Goal: Task Accomplishment & Management: Use online tool/utility

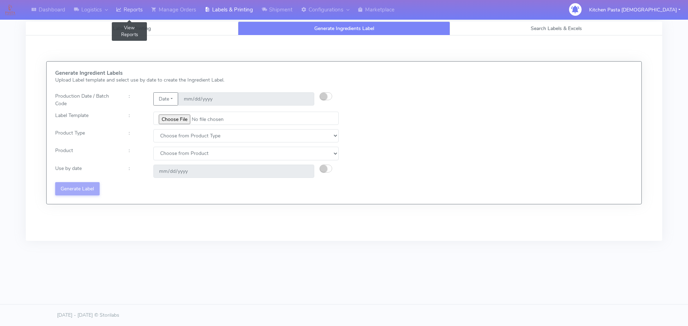
click at [130, 10] on link "Reports" at bounding box center [129, 10] width 35 height 20
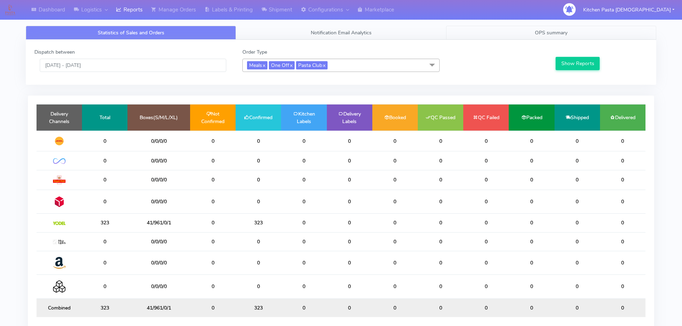
click at [544, 29] on span "OPS summary" at bounding box center [551, 32] width 33 height 7
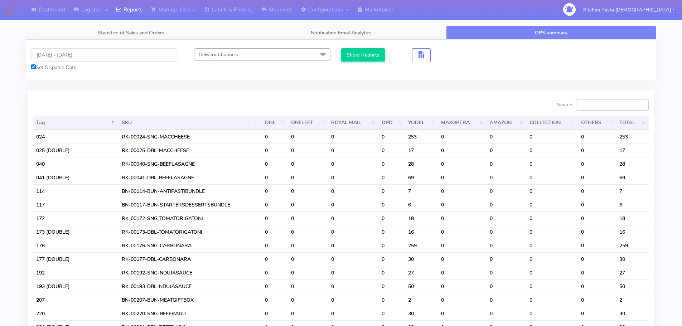
click at [616, 103] on input "Search:" at bounding box center [612, 104] width 73 height 11
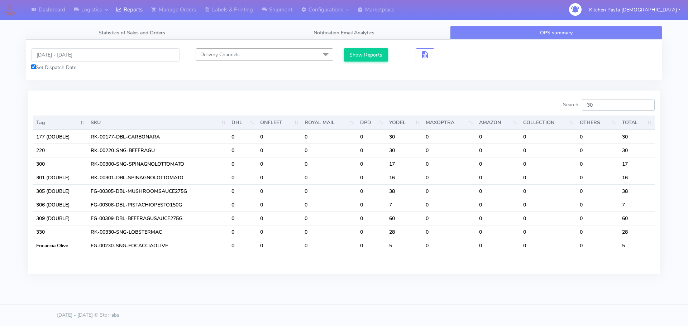
type input "3"
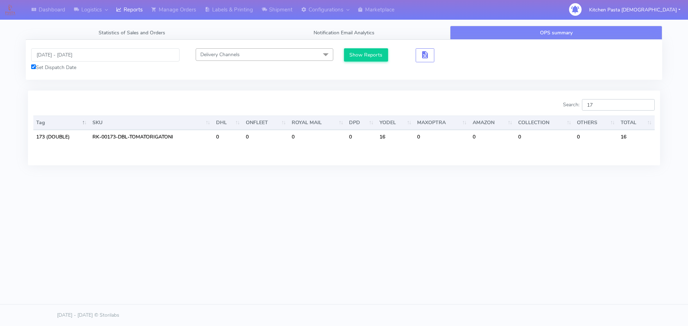
type input "1"
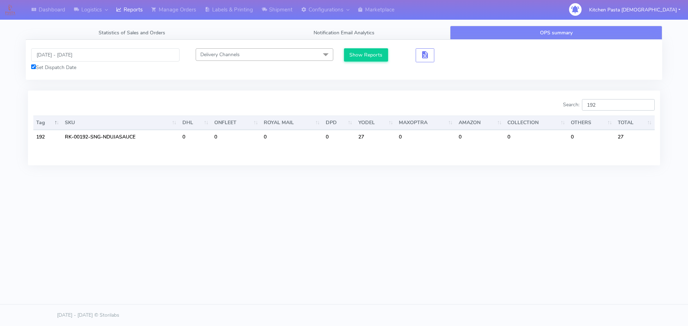
click at [607, 104] on input "192" at bounding box center [618, 104] width 73 height 11
type input "1"
drag, startPoint x: 661, startPoint y: 3, endPoint x: 507, endPoint y: 67, distance: 166.6
click at [507, 67] on div "07/09/2025 - 07/09/2025 Set Dispatch Date Delivery Channels Select All DHL OnFl…" at bounding box center [344, 59] width 636 height 23
click at [621, 103] on input "221" at bounding box center [618, 104] width 73 height 11
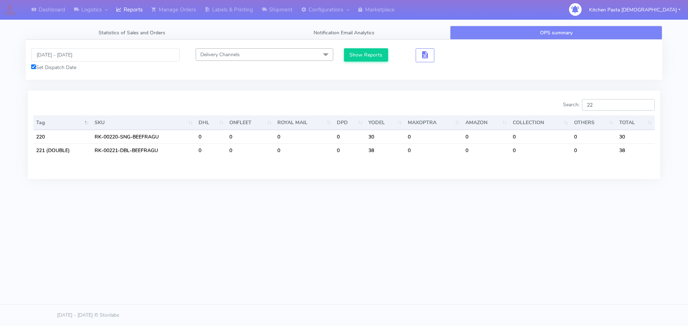
type input "2"
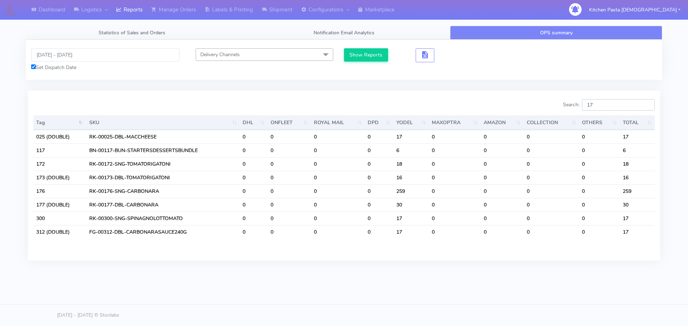
type input "1"
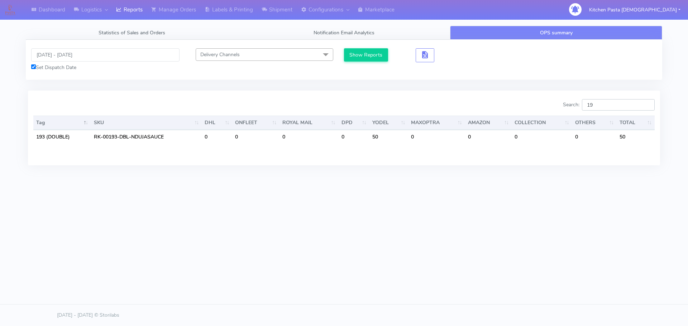
type input "1"
type input "221"
drag, startPoint x: 620, startPoint y: 102, endPoint x: 551, endPoint y: 99, distance: 68.5
click at [551, 99] on div "Search: 221" at bounding box center [501, 106] width 305 height 14
type input "2"
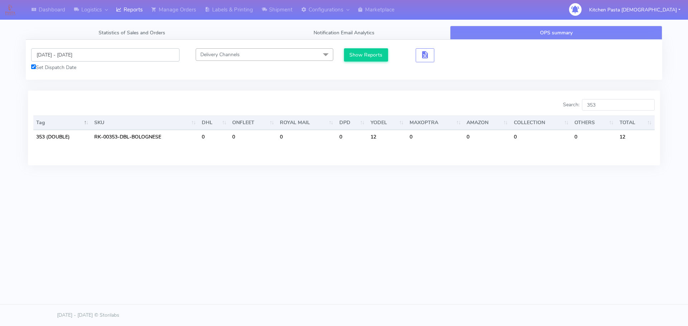
click at [82, 56] on input "[DATE] - [DATE]" at bounding box center [105, 54] width 148 height 13
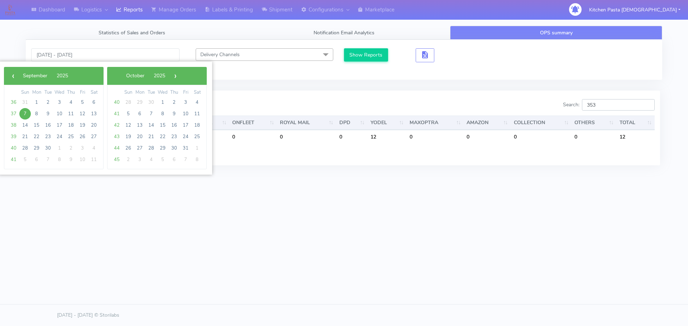
click at [613, 106] on input "353" at bounding box center [618, 104] width 73 height 11
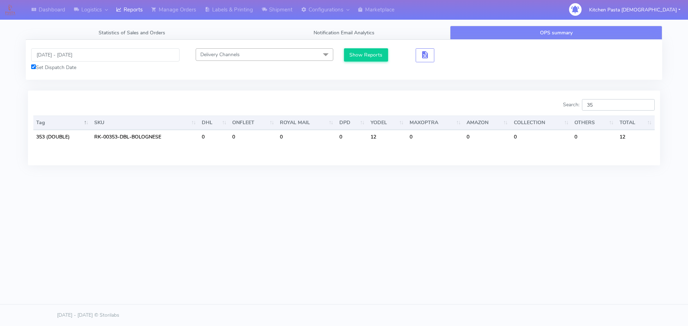
type input "3"
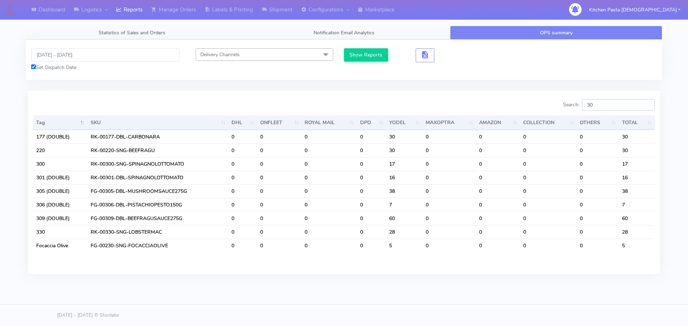
type input "3"
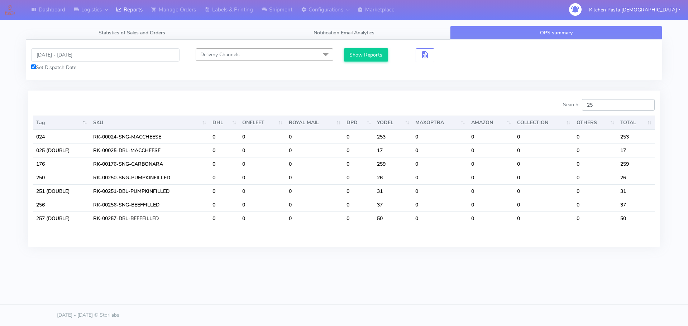
type input "2"
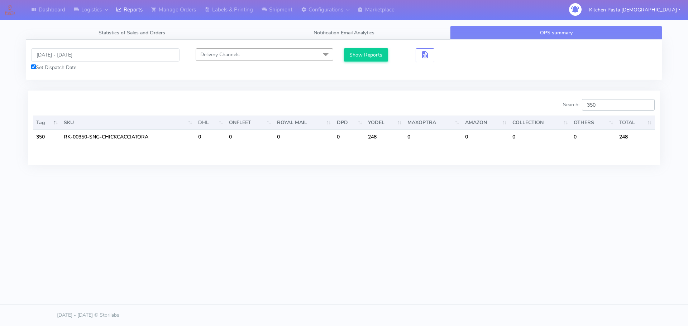
type input "350"
drag, startPoint x: 64, startPoint y: 59, endPoint x: 68, endPoint y: 58, distance: 4.4
click at [64, 59] on input "[DATE] - [DATE]" at bounding box center [105, 54] width 148 height 13
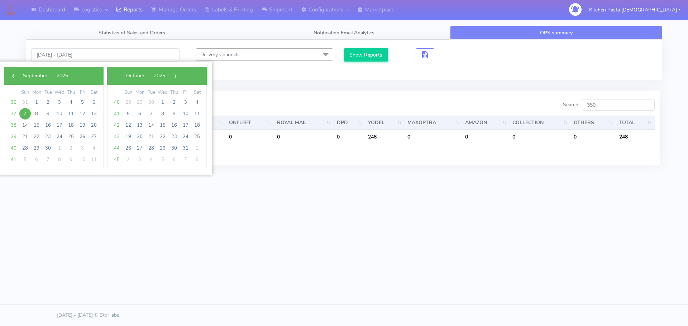
click at [25, 115] on span "7" at bounding box center [24, 113] width 11 height 11
click at [47, 116] on span "9" at bounding box center [47, 113] width 11 height 11
type input "07/09/2025 - 09/09/2025"
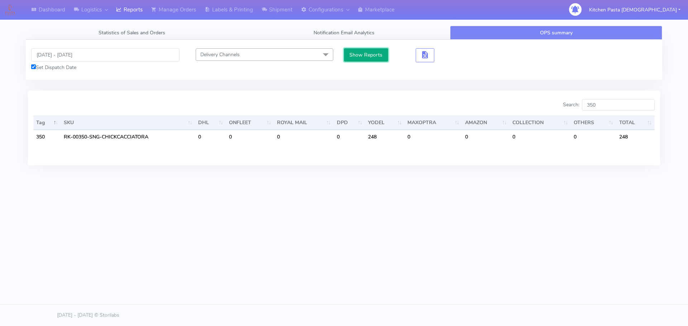
click at [363, 56] on button "Show Reports" at bounding box center [366, 54] width 44 height 13
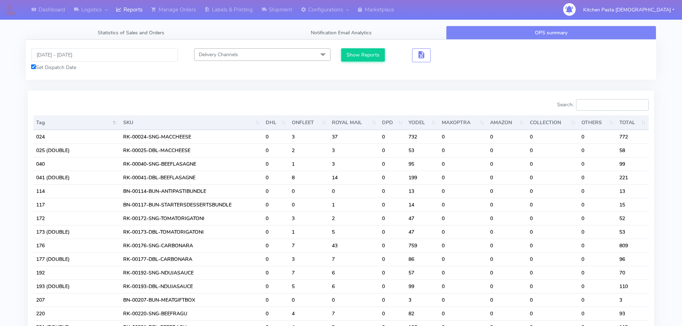
click at [611, 103] on input "Search:" at bounding box center [612, 104] width 73 height 11
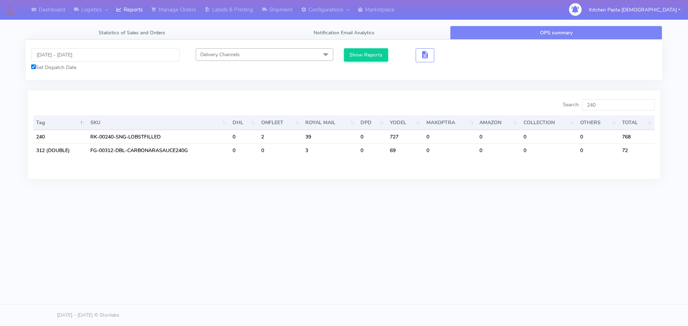
click at [510, 227] on div "Dashboard Logistics London Logistics Reports Manage Orders Labels & Printing Sh…" at bounding box center [344, 130] width 688 height 261
click at [617, 106] on input "240" at bounding box center [618, 104] width 73 height 11
click at [533, 237] on div "Dashboard Logistics London Logistics Reports Manage Orders Labels & Printing Sh…" at bounding box center [344, 130] width 688 height 261
click at [624, 103] on input "240" at bounding box center [618, 104] width 73 height 11
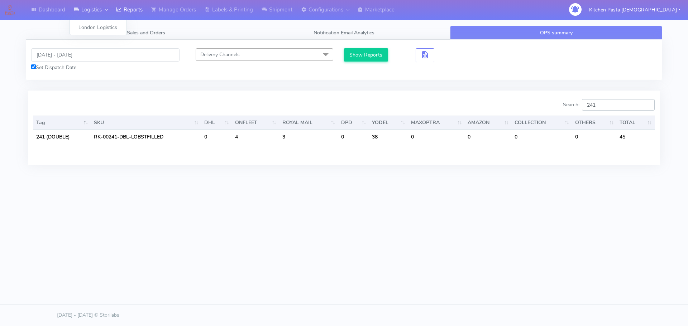
type input "241"
drag, startPoint x: 599, startPoint y: 101, endPoint x: 545, endPoint y: 101, distance: 54.1
click at [545, 101] on div "Search: 241" at bounding box center [501, 106] width 305 height 14
type input "3"
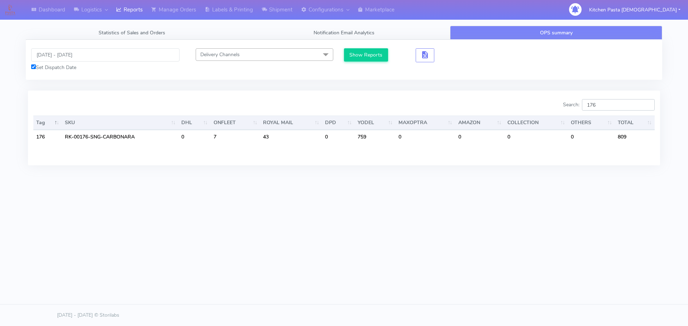
type input "176"
drag, startPoint x: 82, startPoint y: 57, endPoint x: 94, endPoint y: 60, distance: 12.3
click at [82, 56] on input "07/09/2025 - 09/09/2025" at bounding box center [105, 54] width 148 height 13
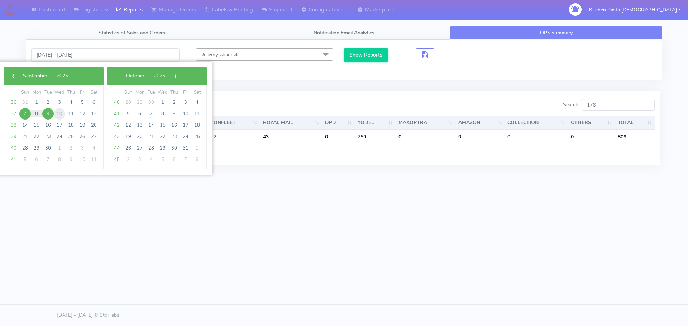
click at [59, 113] on span "10" at bounding box center [59, 113] width 11 height 11
type input "10/09/2025 - 10/09/2025"
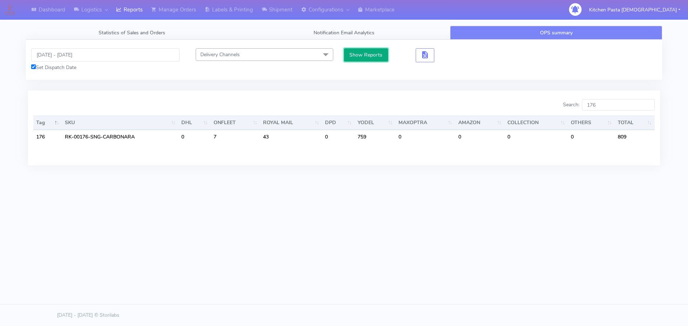
click at [379, 55] on button "Show Reports" at bounding box center [366, 54] width 44 height 13
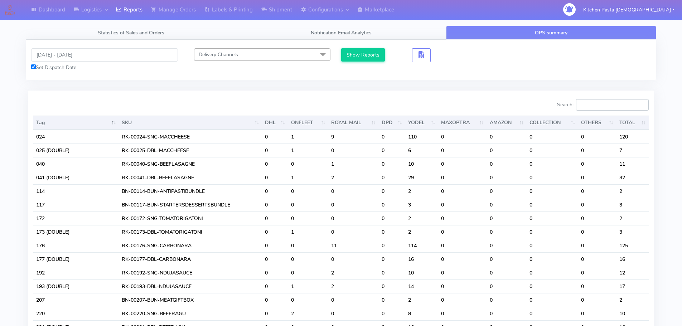
click at [609, 105] on input "Search:" at bounding box center [612, 104] width 73 height 11
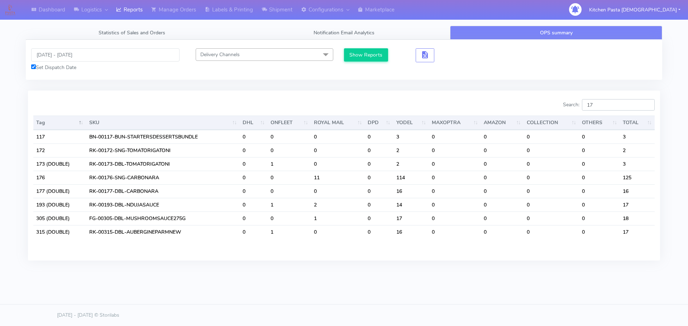
type input "1"
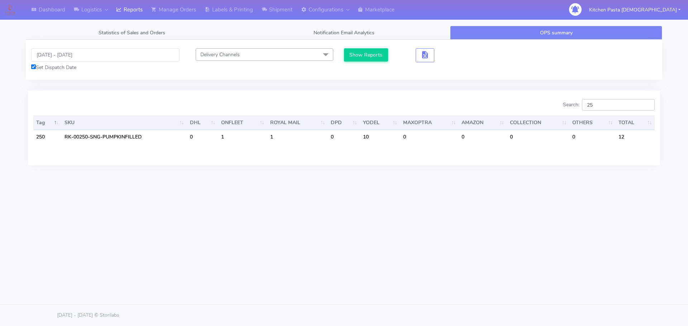
type input "2"
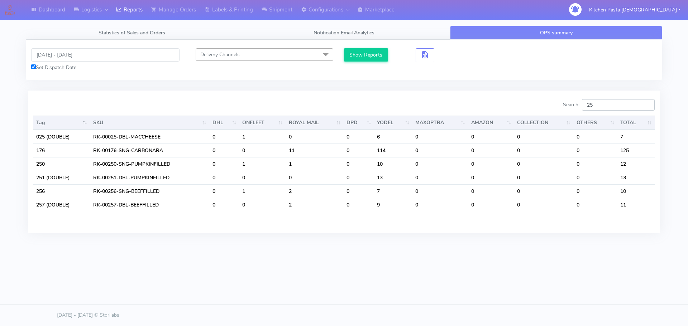
type input "2"
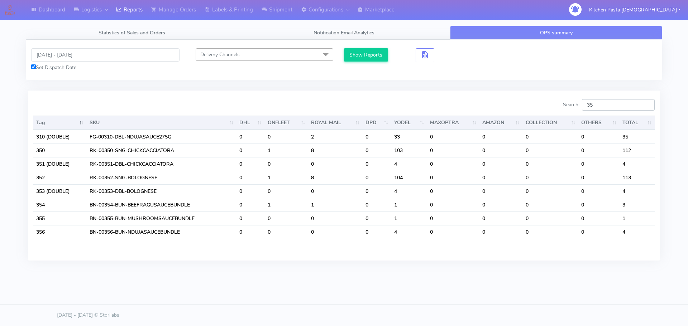
type input "3"
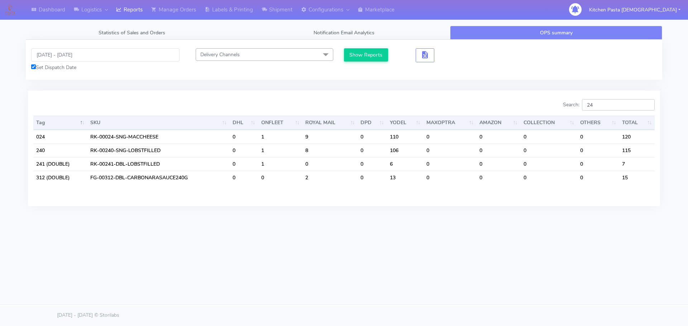
type input "2"
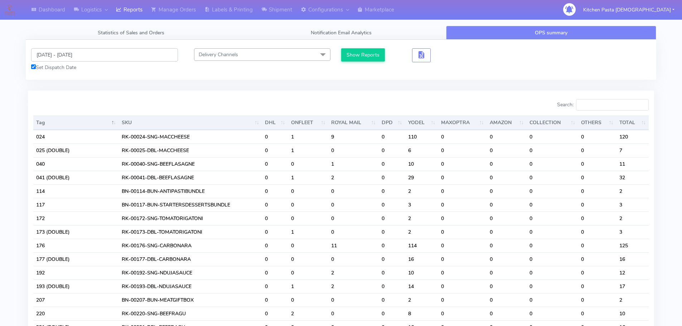
click at [84, 54] on input "10/09/2025 - 10/09/2025" at bounding box center [104, 54] width 147 height 13
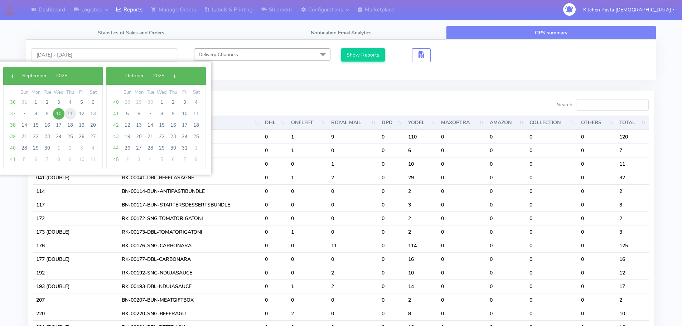
click at [69, 112] on span "11" at bounding box center [69, 113] width 11 height 11
type input "11/09/2025 - 11/09/2025"
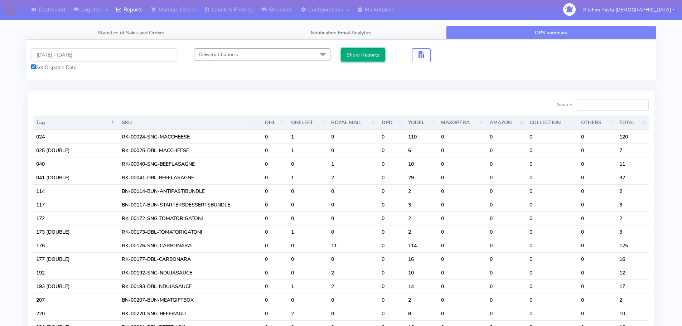
click at [347, 56] on button "Show Reports" at bounding box center [363, 54] width 44 height 13
click at [616, 102] on input "Search:" at bounding box center [612, 104] width 73 height 11
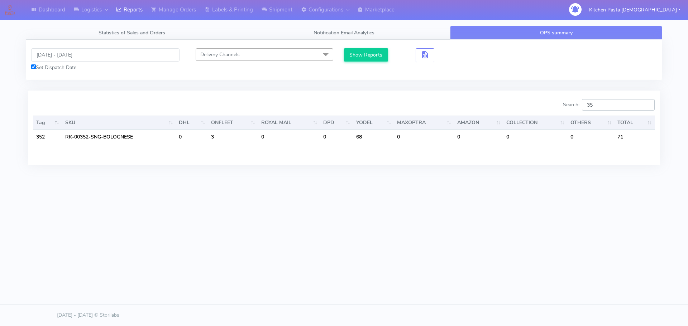
type input "3"
type input "2"
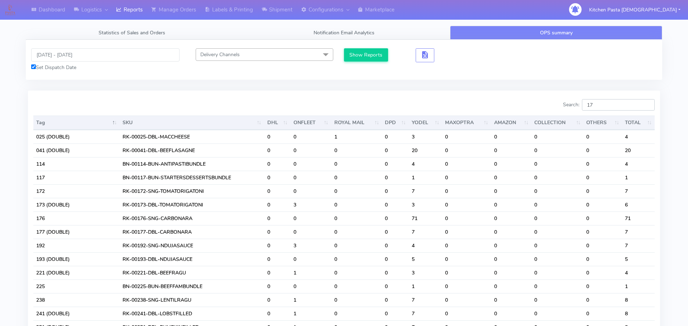
type input "1"
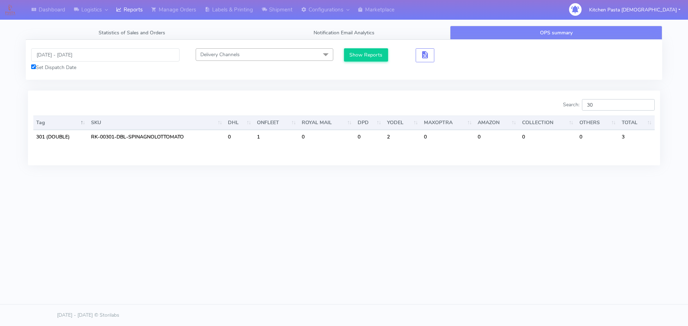
type input "3"
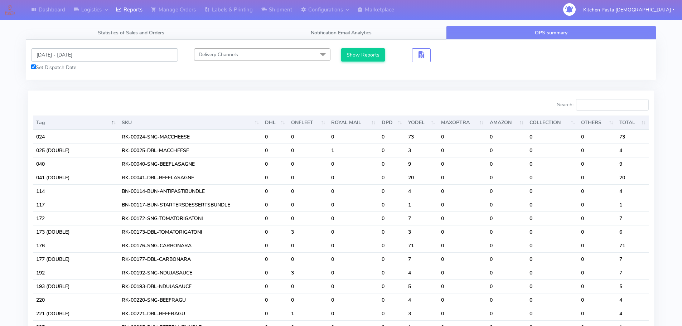
click at [71, 54] on input "11/09/2025 - 11/09/2025" at bounding box center [104, 54] width 147 height 13
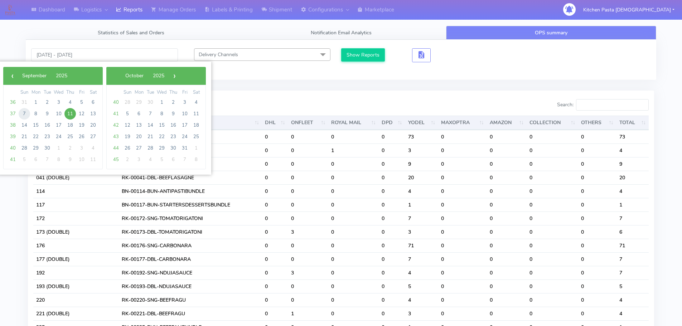
click at [25, 112] on span "7" at bounding box center [24, 113] width 11 height 11
click at [47, 113] on span "9" at bounding box center [47, 113] width 11 height 11
type input "07/09/2025 - 09/09/2025"
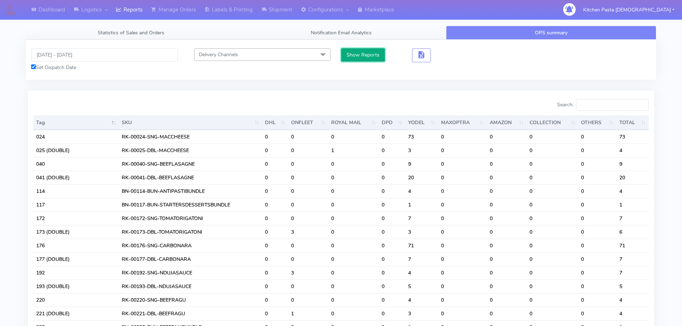
click at [360, 52] on button "Show Reports" at bounding box center [363, 54] width 44 height 13
click at [608, 101] on input "Search:" at bounding box center [612, 104] width 73 height 11
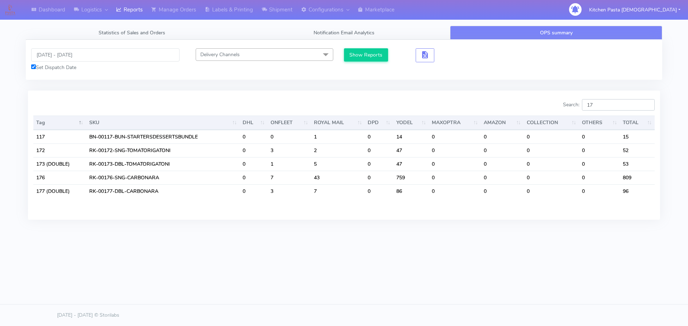
type input "1"
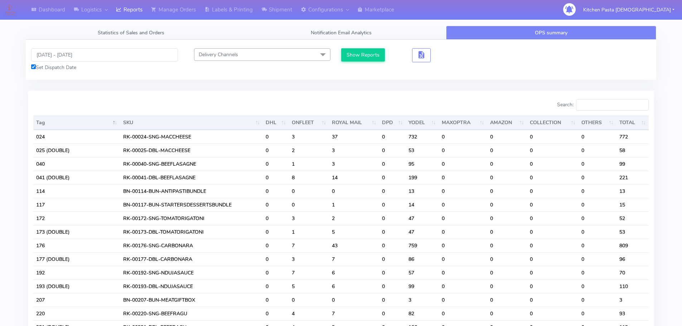
drag, startPoint x: 611, startPoint y: 103, endPoint x: 603, endPoint y: 103, distance: 7.9
click at [611, 103] on input "Search:" at bounding box center [612, 104] width 73 height 11
click at [597, 104] on input "Search:" at bounding box center [612, 104] width 73 height 11
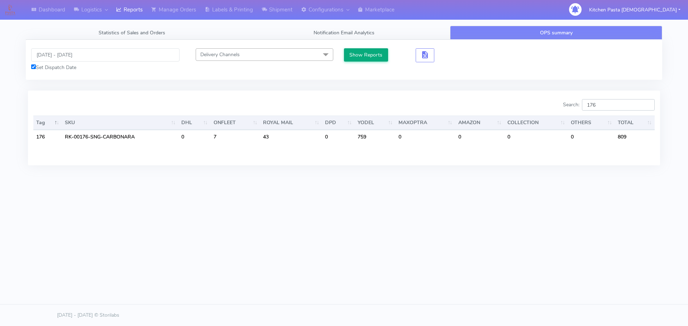
type input "176"
click at [367, 60] on button "Show Reports" at bounding box center [366, 54] width 44 height 13
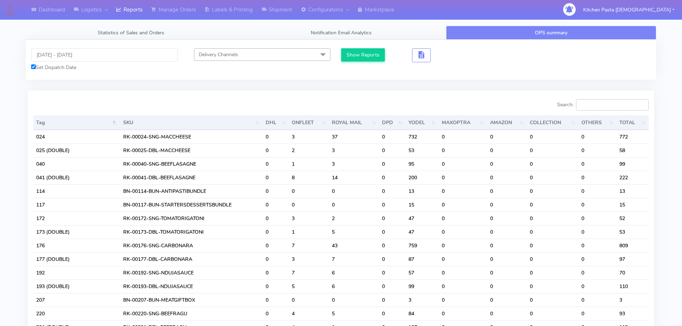
click at [617, 103] on input "Search:" at bounding box center [612, 104] width 73 height 11
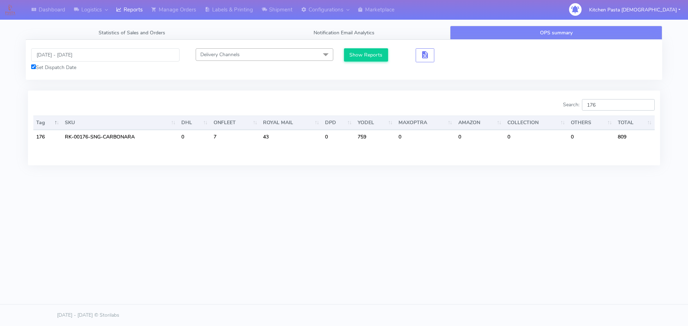
type input "176"
click at [71, 58] on input "07/09/2025 - 09/09/2025" at bounding box center [105, 54] width 148 height 13
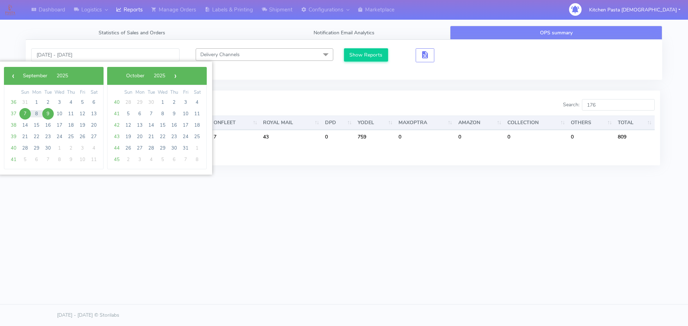
click at [29, 112] on span "7" at bounding box center [24, 113] width 11 height 11
click at [35, 112] on span "8" at bounding box center [36, 113] width 11 height 11
type input "07/09/2025 - 08/09/2025"
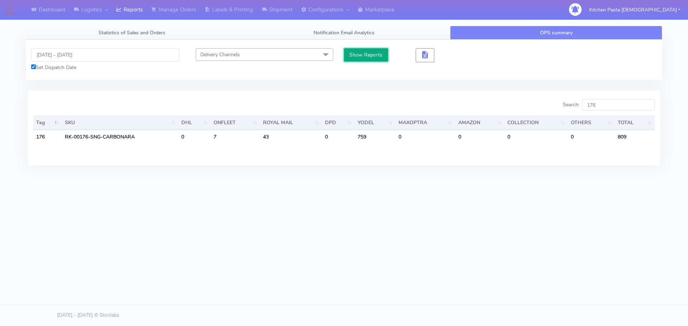
click at [357, 48] on button "Show Reports" at bounding box center [366, 54] width 44 height 13
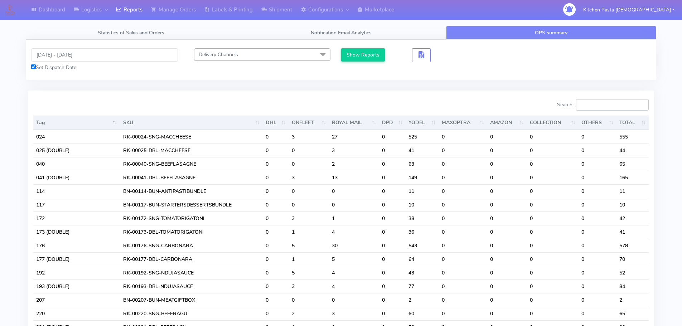
click at [615, 102] on input "Search:" at bounding box center [612, 104] width 73 height 11
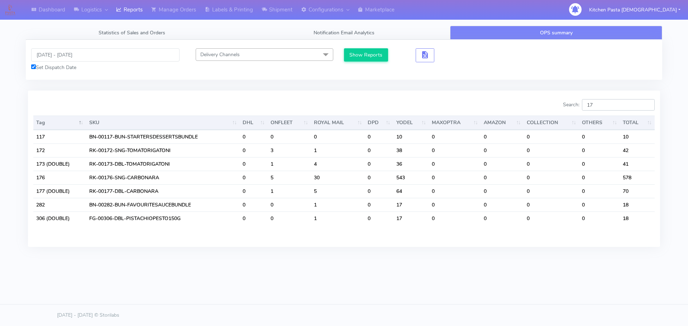
type input "177"
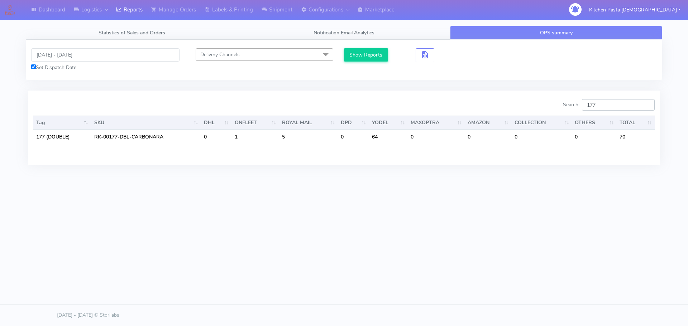
drag, startPoint x: 613, startPoint y: 108, endPoint x: 551, endPoint y: 110, distance: 61.6
click at [551, 110] on div "Search: 177" at bounding box center [501, 106] width 305 height 14
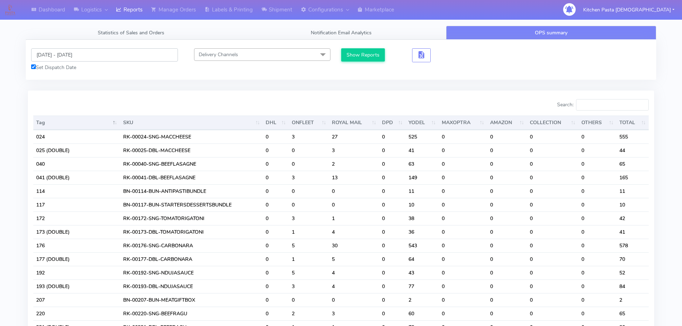
click at [77, 54] on input "07/09/2025 - 08/09/2025" at bounding box center [104, 54] width 147 height 13
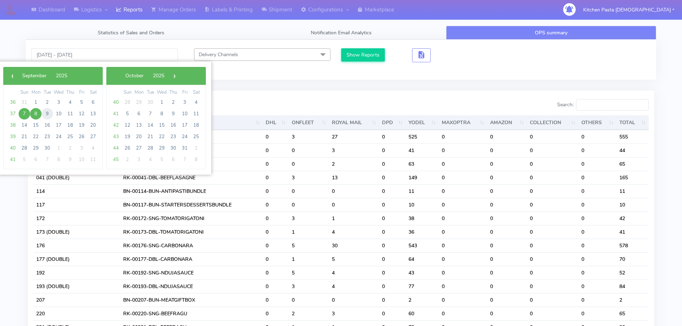
click at [45, 116] on span "9" at bounding box center [47, 113] width 11 height 11
type input "09/09/2025 - 09/09/2025"
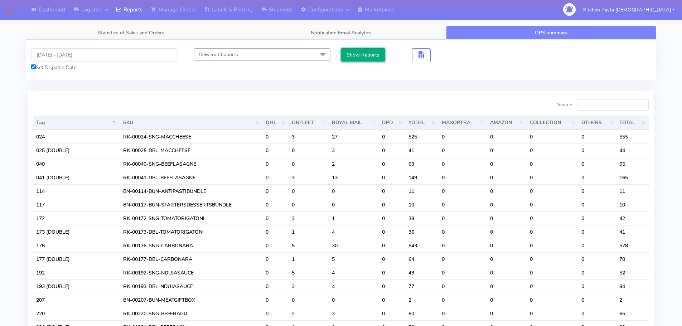
click at [357, 53] on button "Show Reports" at bounding box center [363, 54] width 44 height 13
click at [622, 106] on input "Search:" at bounding box center [612, 104] width 73 height 11
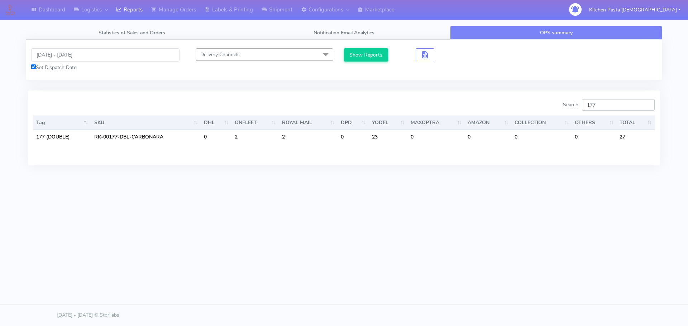
type input "177"
click at [488, 240] on div "Dashboard Logistics London Logistics Reports Manage Orders Labels & Printing Sh…" at bounding box center [344, 130] width 688 height 261
click at [618, 107] on input "177" at bounding box center [618, 104] width 73 height 11
click at [48, 53] on input "09/09/2025 - 09/09/2025" at bounding box center [105, 54] width 148 height 13
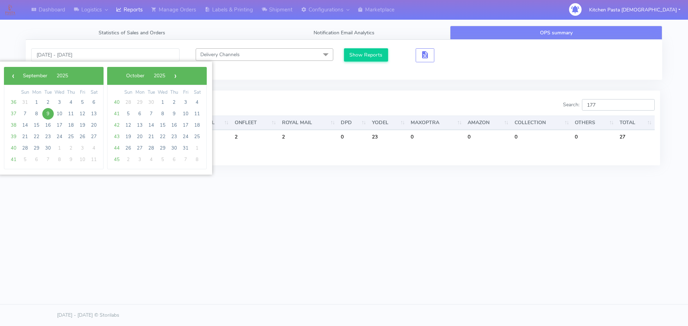
click at [612, 108] on input "177" at bounding box center [618, 104] width 73 height 11
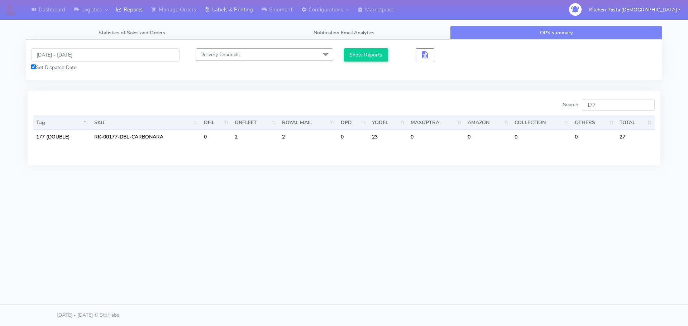
click at [225, 6] on link "Labels & Printing" at bounding box center [228, 10] width 57 height 20
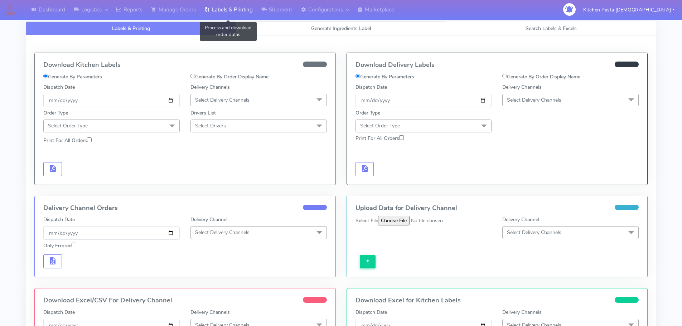
click at [321, 28] on span "Generate Ingredients Label" at bounding box center [341, 28] width 60 height 7
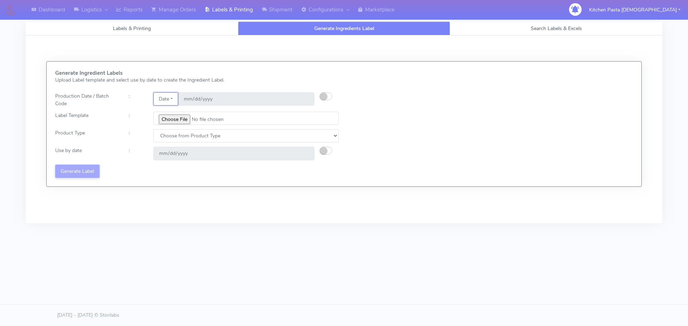
click at [168, 95] on button "Date" at bounding box center [165, 98] width 25 height 13
click at [189, 110] on link "Code" at bounding box center [182, 113] width 57 height 12
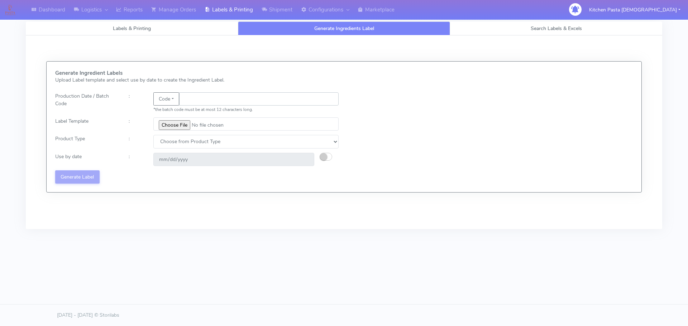
click at [219, 97] on input "text" at bounding box center [258, 98] width 159 height 13
type input "25248"
click at [170, 121] on input "file" at bounding box center [245, 123] width 185 height 13
type input "C:\fakepath\Spicy Prawn Mac and Cheese v1.jpg"
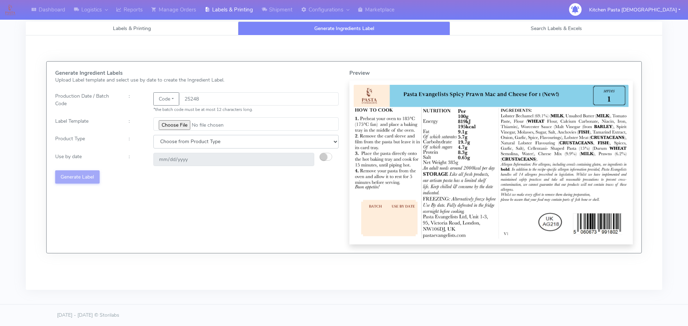
click at [173, 145] on select "Choose from Product Type ECOM ERETAIL CIRCULAR CIRC_DESERTS LASAGNE" at bounding box center [245, 141] width 185 height 13
select select "4"
click at [153, 135] on select "Choose from Product Type ECOM ERETAIL CIRCULAR CIRC_DESERTS LASAGNE" at bounding box center [245, 141] width 185 height 13
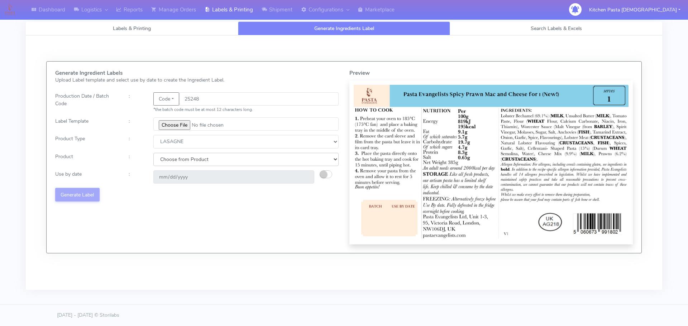
drag, startPoint x: 173, startPoint y: 159, endPoint x: 172, endPoint y: 164, distance: 5.9
click at [173, 159] on select "Choose from Product LASAGNE" at bounding box center [245, 159] width 185 height 13
click at [172, 164] on select "Choose from Product LASAGNE" at bounding box center [245, 159] width 185 height 13
click at [172, 165] on select "Choose from Product LASAGNE" at bounding box center [245, 159] width 185 height 13
select select "0"
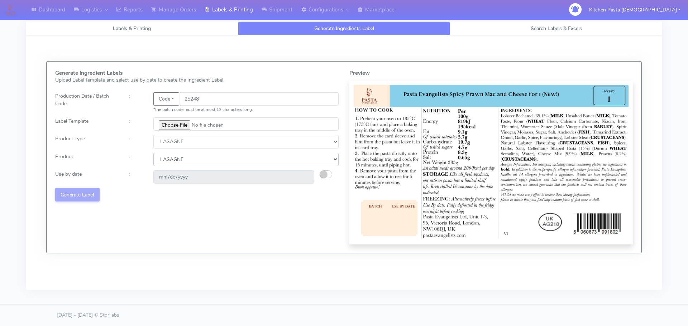
click at [153, 153] on select "Choose from Product LASAGNE" at bounding box center [245, 159] width 185 height 13
click at [336, 175] on div at bounding box center [331, 176] width 24 height 13
click at [328, 174] on button "button" at bounding box center [325, 174] width 13 height 8
click at [303, 178] on input "2025-09-17" at bounding box center [233, 176] width 161 height 13
type input "2025-09-19"
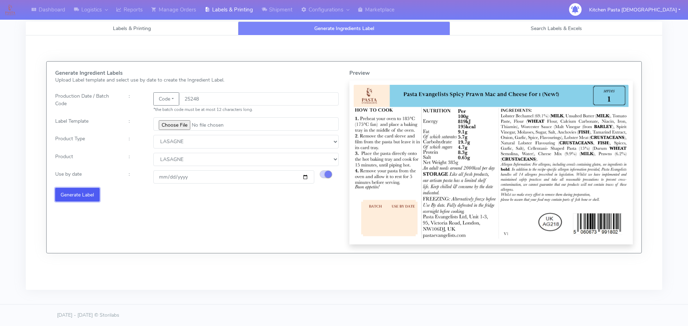
click at [93, 198] on button "Generate Label" at bounding box center [77, 194] width 44 height 13
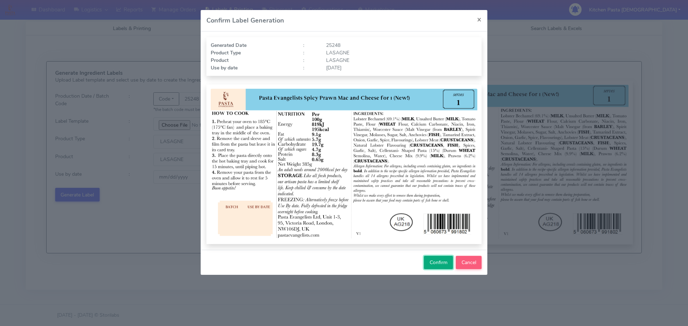
click at [435, 262] on span "Confirm" at bounding box center [438, 262] width 18 height 7
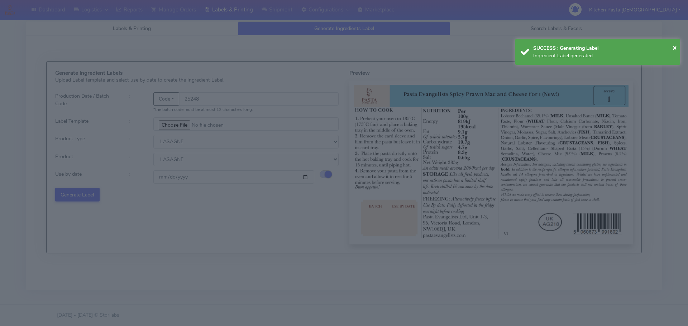
select select
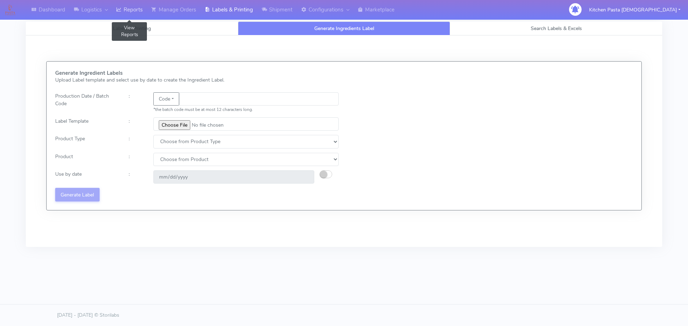
drag, startPoint x: 140, startPoint y: 9, endPoint x: 145, endPoint y: 9, distance: 5.0
click at [140, 9] on link "Reports" at bounding box center [129, 10] width 35 height 20
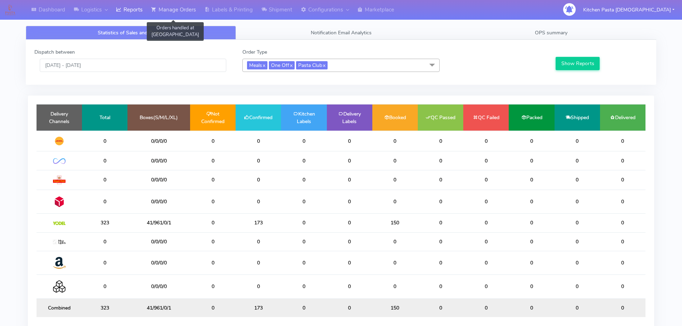
click at [170, 10] on link "Manage Orders" at bounding box center [173, 10] width 53 height 20
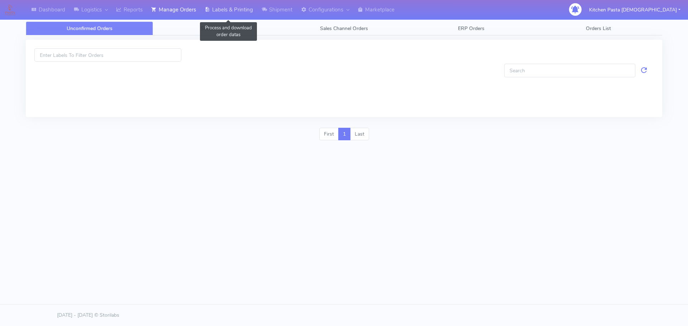
click at [239, 7] on link "Labels & Printing" at bounding box center [228, 10] width 57 height 20
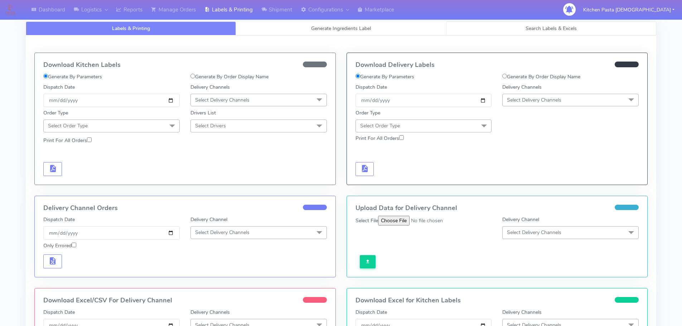
click at [492, 29] on link "Search Labels & Excels" at bounding box center [551, 28] width 210 height 14
select select "All"
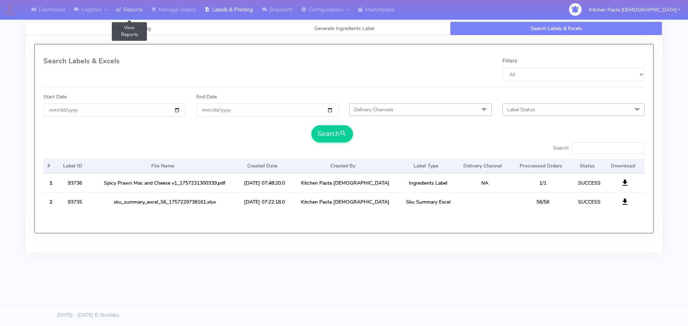
drag, startPoint x: 136, startPoint y: 6, endPoint x: 141, endPoint y: 9, distance: 5.0
click at [136, 6] on link "Reports" at bounding box center [129, 10] width 35 height 20
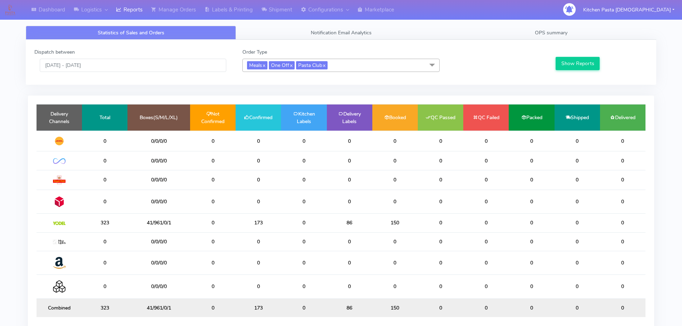
click at [575, 42] on div "Dispatch between 07/09/2025 - 07/09/2025 Order Type Meals x One Off x Pasta Clu…" at bounding box center [341, 62] width 631 height 45
click at [550, 33] on span "OPS summary" at bounding box center [551, 32] width 33 height 7
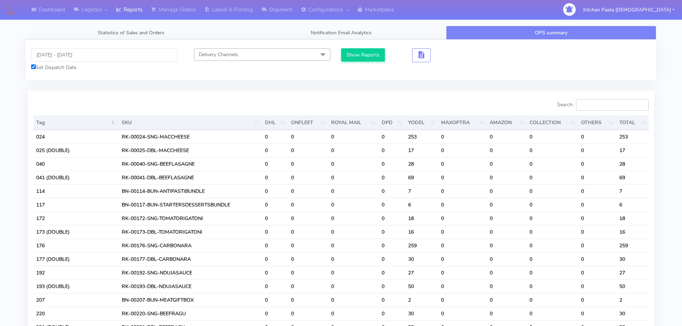
click at [602, 105] on input "Search:" at bounding box center [612, 104] width 73 height 11
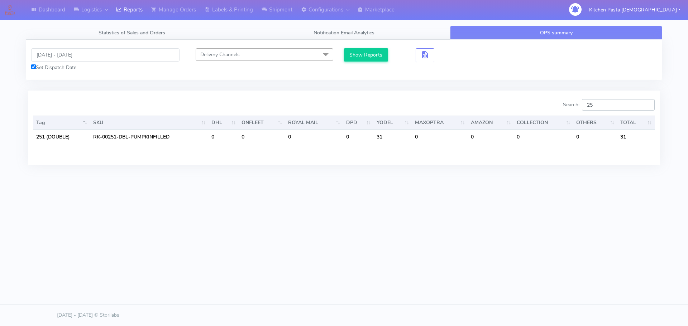
type input "2"
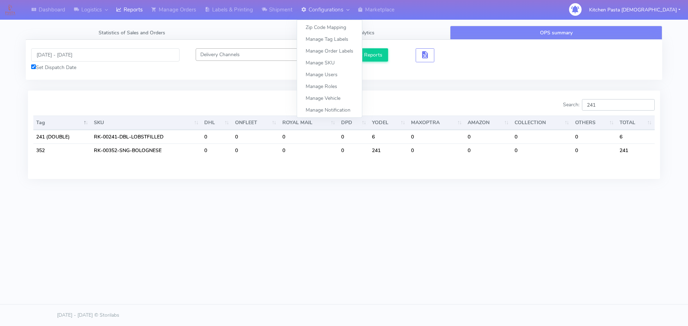
type input "241"
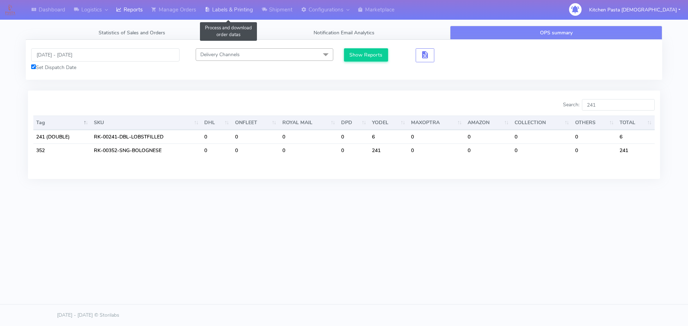
click at [216, 10] on link "Labels & Printing" at bounding box center [228, 10] width 57 height 20
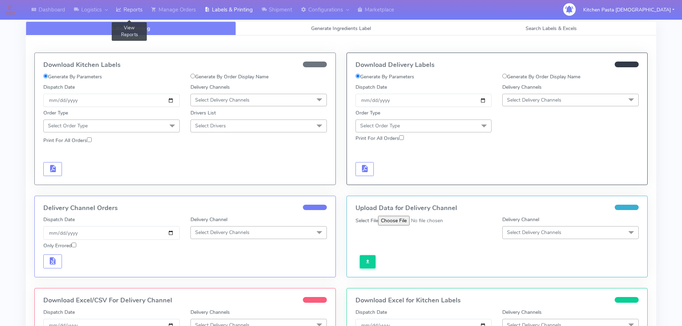
click at [140, 5] on link "Reports" at bounding box center [129, 10] width 35 height 20
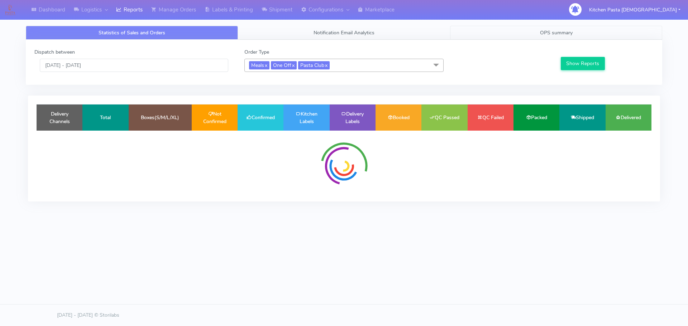
click at [555, 35] on span "OPS summary" at bounding box center [556, 32] width 33 height 7
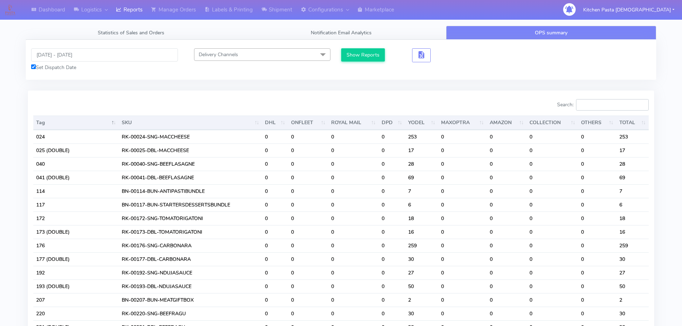
click at [599, 108] on input "Search:" at bounding box center [612, 104] width 73 height 11
click at [79, 52] on input "[DATE] - [DATE]" at bounding box center [104, 54] width 147 height 13
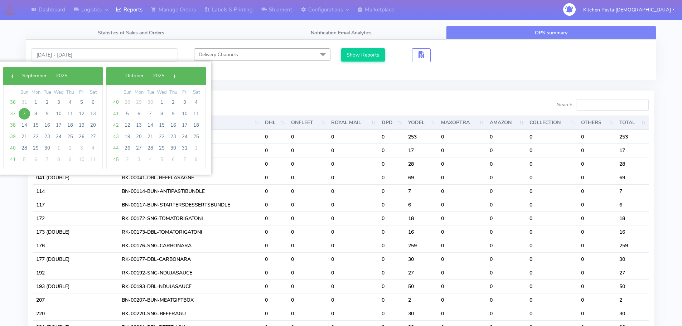
click at [23, 113] on span "7" at bounding box center [24, 113] width 11 height 11
click at [38, 114] on span "8" at bounding box center [35, 113] width 11 height 11
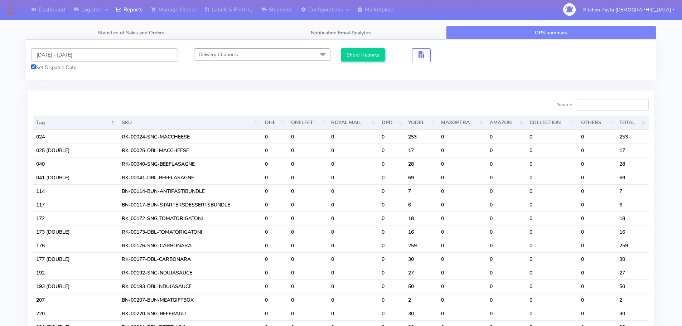
click at [67, 56] on input "07/09/2025 - 08/09/2025" at bounding box center [104, 54] width 147 height 13
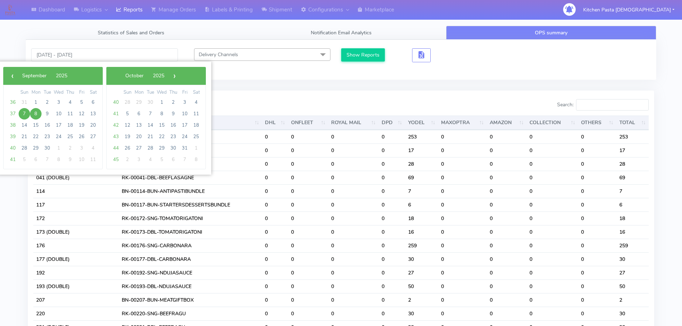
click at [34, 113] on span "8" at bounding box center [35, 113] width 11 height 11
click at [46, 114] on span "9" at bounding box center [47, 113] width 11 height 11
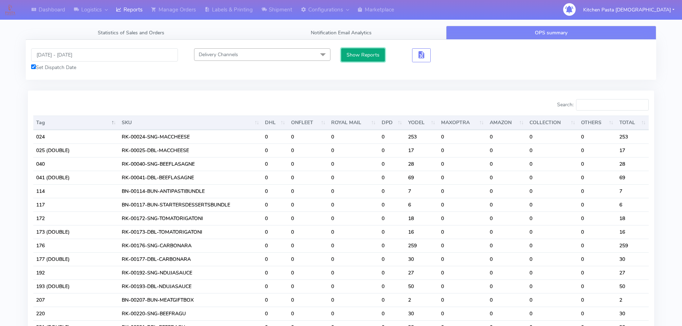
drag, startPoint x: 352, startPoint y: 53, endPoint x: 357, endPoint y: 49, distance: 6.1
click at [357, 49] on button "Show Reports" at bounding box center [363, 54] width 44 height 13
click at [54, 56] on input "08/09/2025 - 09/09/2025" at bounding box center [104, 54] width 147 height 13
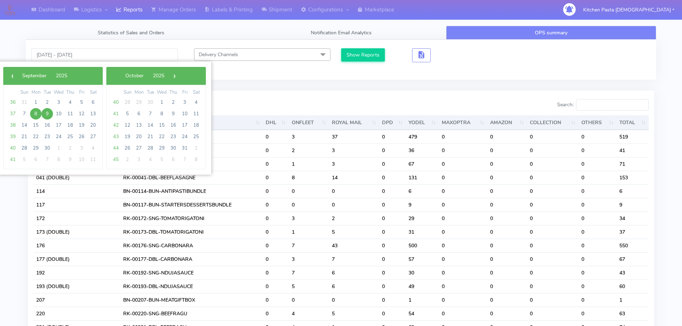
click at [33, 112] on span "8" at bounding box center [35, 113] width 11 height 11
click at [53, 112] on span "10" at bounding box center [58, 113] width 11 height 11
type input "08/09/2025 - 10/09/2025"
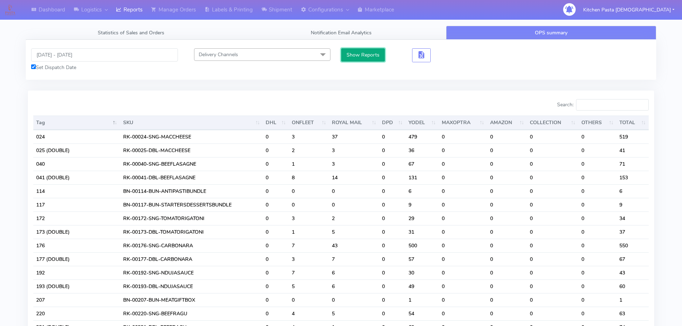
click at [358, 54] on button "Show Reports" at bounding box center [363, 54] width 44 height 13
click at [613, 102] on input "Search:" at bounding box center [612, 104] width 73 height 11
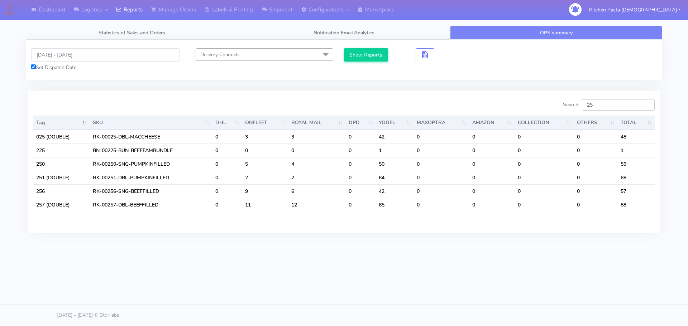
type input "2"
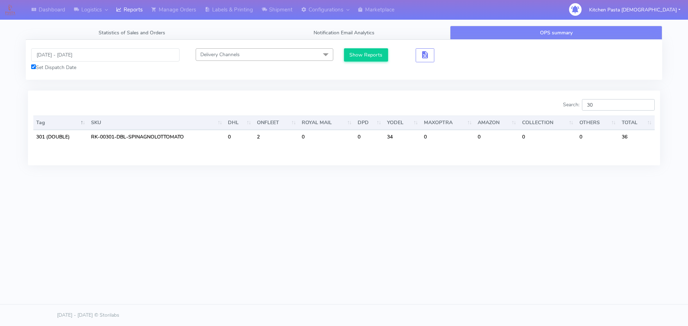
type input "3"
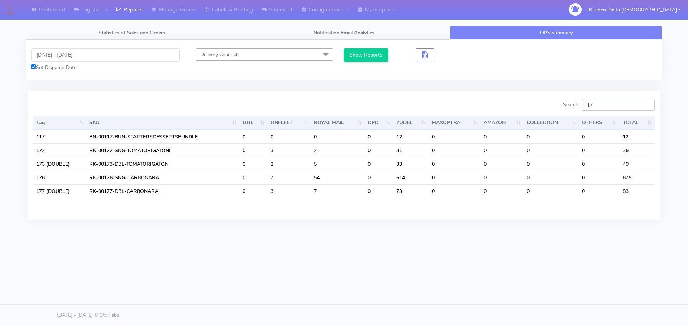
type input "1"
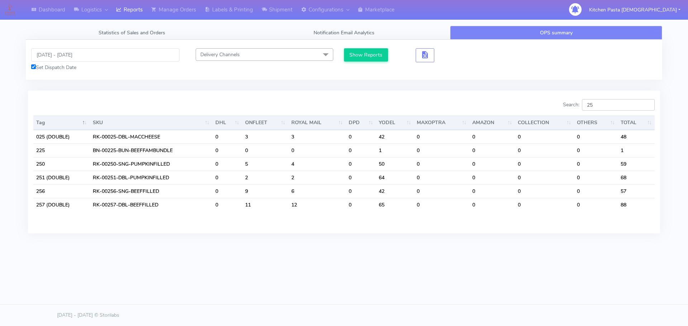
type input "2"
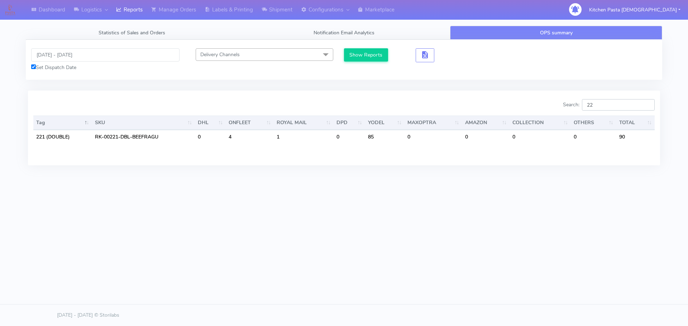
type input "2"
type input "193"
click at [175, 17] on link "Manage Orders" at bounding box center [173, 10] width 53 height 20
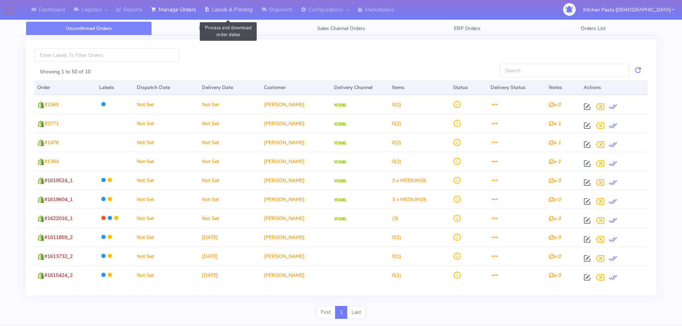
click at [213, 13] on link "Labels & Printing" at bounding box center [228, 10] width 57 height 20
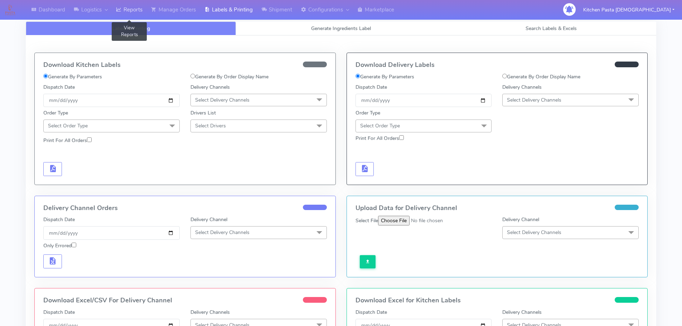
click at [117, 11] on link "Reports" at bounding box center [129, 10] width 35 height 20
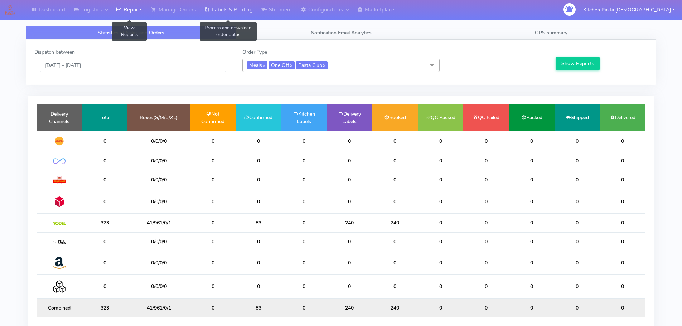
drag, startPoint x: 230, startPoint y: 8, endPoint x: 237, endPoint y: 9, distance: 7.3
click at [230, 8] on link "Labels & Printing" at bounding box center [228, 10] width 57 height 20
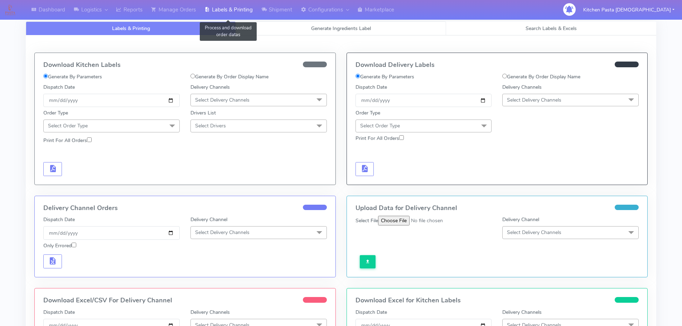
select select
click at [307, 28] on link "Generate Ingredients Label" at bounding box center [341, 28] width 210 height 14
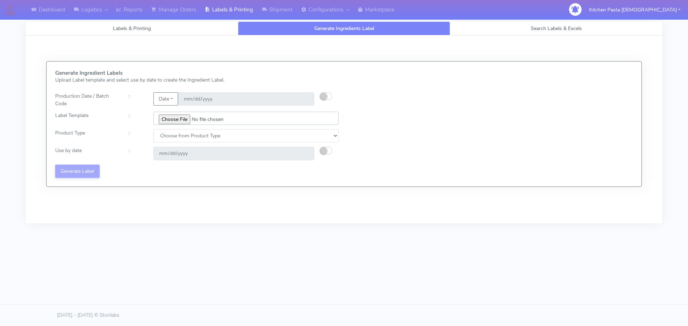
click at [178, 117] on input "file" at bounding box center [245, 118] width 185 height 13
type input "C:\fakepath\Ecom_350_V1.jpg"
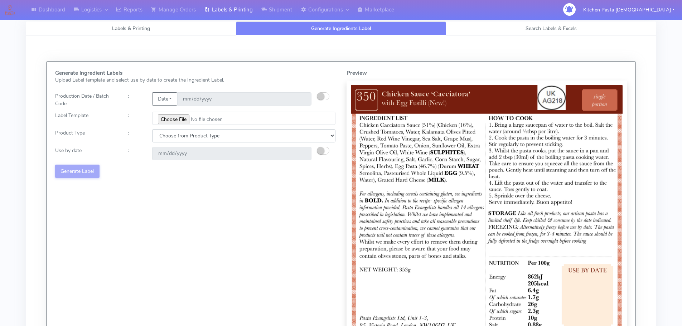
drag, startPoint x: 198, startPoint y: 134, endPoint x: 174, endPoint y: 142, distance: 25.0
click at [198, 134] on select "Choose from Product Type ECOM ERETAIL CIRCULAR CIRC_DESERTS LASAGNE" at bounding box center [243, 135] width 183 height 13
select select "0"
click at [152, 129] on select "Choose from Product Type ECOM ERETAIL CIRCULAR CIRC_DESERTS LASAGNE" at bounding box center [243, 135] width 183 height 13
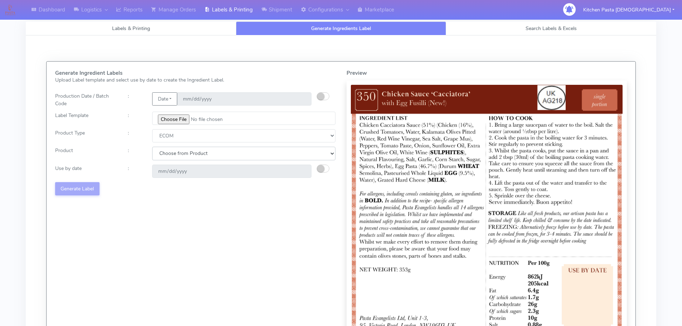
drag, startPoint x: 172, startPoint y: 154, endPoint x: 172, endPoint y: 159, distance: 5.4
click at [172, 155] on select "Choose from Product PLAIN PASTA (EXCEPT HURRA) HURRA FILLED PASTA BUTTER (INTER…" at bounding box center [243, 153] width 183 height 13
select select "0"
click at [152, 147] on select "Choose from Product PLAIN PASTA (EXCEPT HURRA) HURRA FILLED PASTA BUTTER (INTER…" at bounding box center [243, 153] width 183 height 13
click at [324, 166] on button "button" at bounding box center [323, 169] width 13 height 8
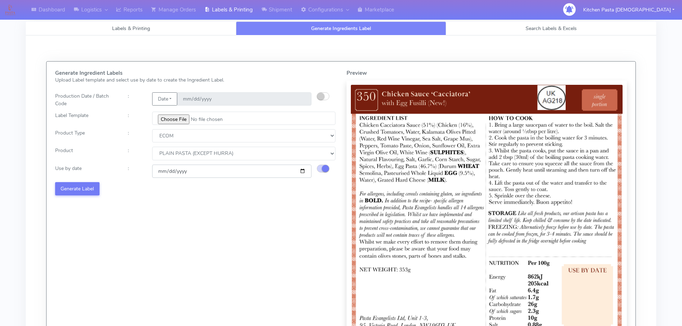
click at [301, 171] on input "2025-09-12" at bounding box center [231, 171] width 159 height 13
type input "2025-09-18"
click at [95, 192] on button "Generate Label" at bounding box center [77, 188] width 44 height 13
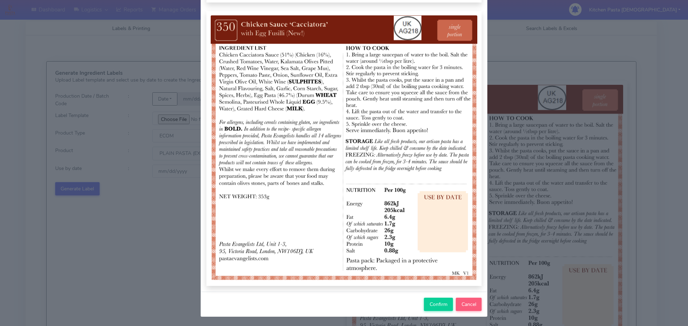
scroll to position [74, 0]
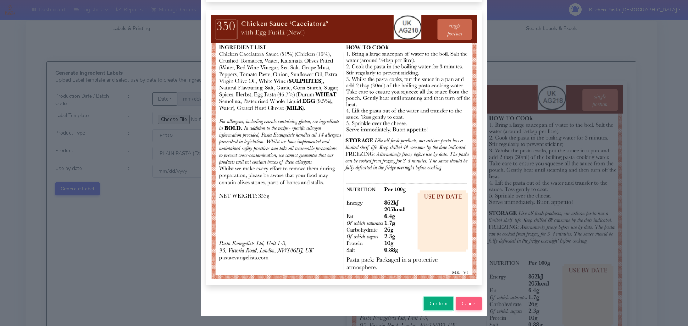
click at [429, 305] on span "Confirm" at bounding box center [438, 303] width 18 height 7
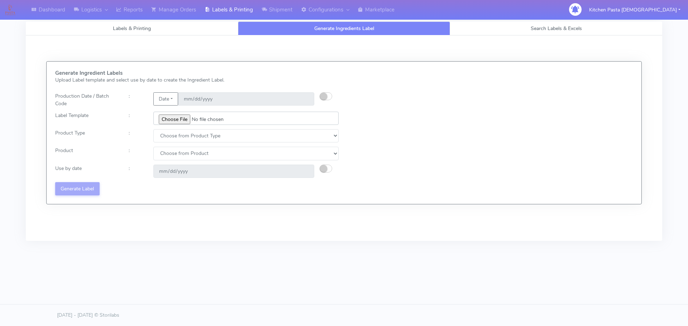
click at [179, 118] on input "file" at bounding box center [245, 118] width 185 height 13
type input "C:\fakepath\Ecom_240_V3.jpg"
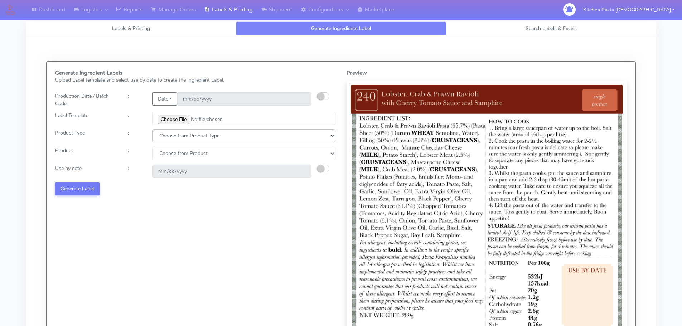
click at [170, 140] on select "Choose from Product Type ECOM ERETAIL CIRCULAR CIRC_DESERTS LASAGNE" at bounding box center [243, 135] width 183 height 13
select select "0"
click at [152, 129] on select "Choose from Product Type ECOM ERETAIL CIRCULAR CIRC_DESERTS LASAGNE" at bounding box center [243, 135] width 183 height 13
drag, startPoint x: 169, startPoint y: 151, endPoint x: 171, endPoint y: 159, distance: 8.3
click at [169, 155] on select "Choose from Product PLAIN PASTA (EXCEPT HURRA) HURRA FILLED PASTA BUTTER (INTER…" at bounding box center [243, 153] width 183 height 13
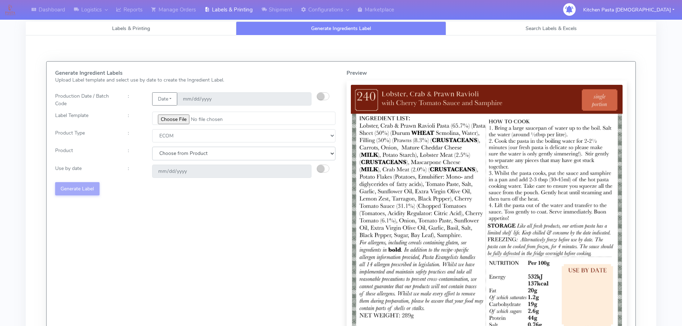
select select "0"
click at [152, 147] on select "Choose from Product PLAIN PASTA (EXCEPT HURRA) HURRA FILLED PASTA BUTTER (INTER…" at bounding box center [243, 153] width 183 height 13
click at [319, 168] on small "button" at bounding box center [320, 168] width 7 height 7
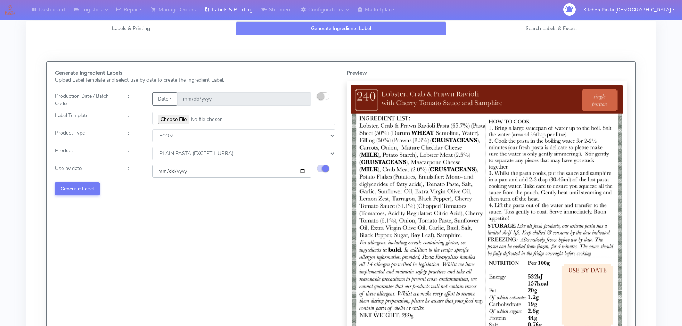
click at [302, 170] on input "2025-09-12" at bounding box center [231, 171] width 159 height 13
click at [303, 170] on input "2025-09-12" at bounding box center [231, 171] width 159 height 13
type input "2025-09-11"
click at [67, 187] on button "Generate Label" at bounding box center [77, 188] width 44 height 13
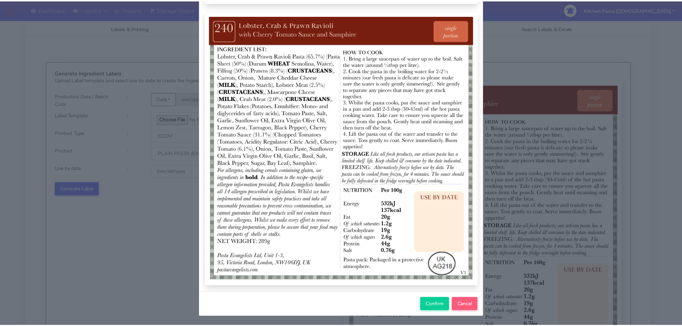
scroll to position [74, 0]
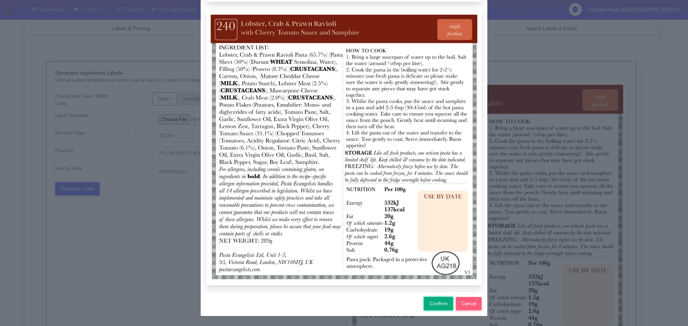
click at [429, 304] on span "Confirm" at bounding box center [438, 303] width 18 height 7
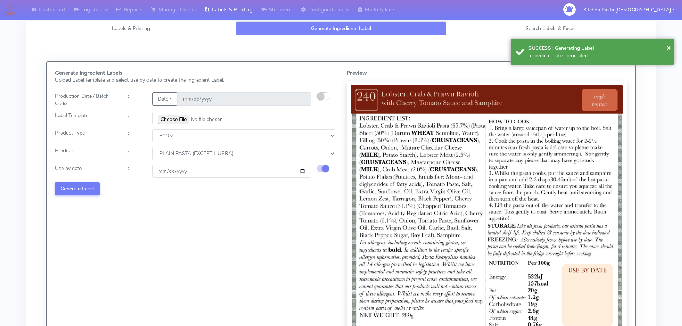
select select
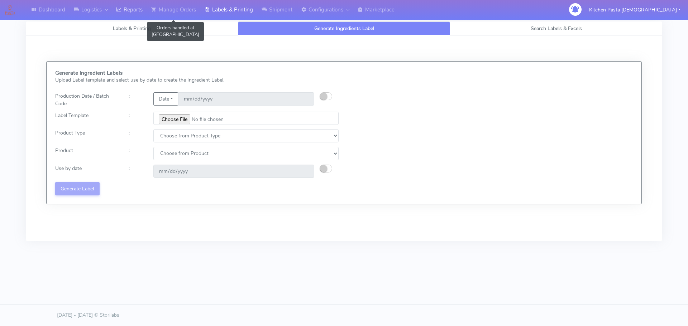
drag, startPoint x: 130, startPoint y: 12, endPoint x: 145, endPoint y: 12, distance: 15.0
click at [130, 12] on link "Reports" at bounding box center [129, 10] width 35 height 20
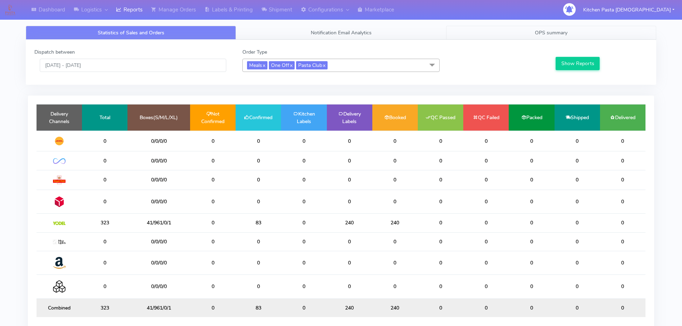
click at [553, 35] on span "OPS summary" at bounding box center [551, 32] width 33 height 7
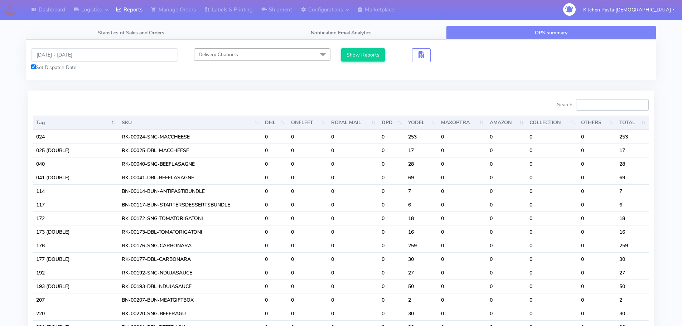
click at [606, 103] on input "Search:" at bounding box center [612, 104] width 73 height 11
click at [597, 103] on input "Search:" at bounding box center [612, 104] width 73 height 11
